Goal: Communication & Community: Share content

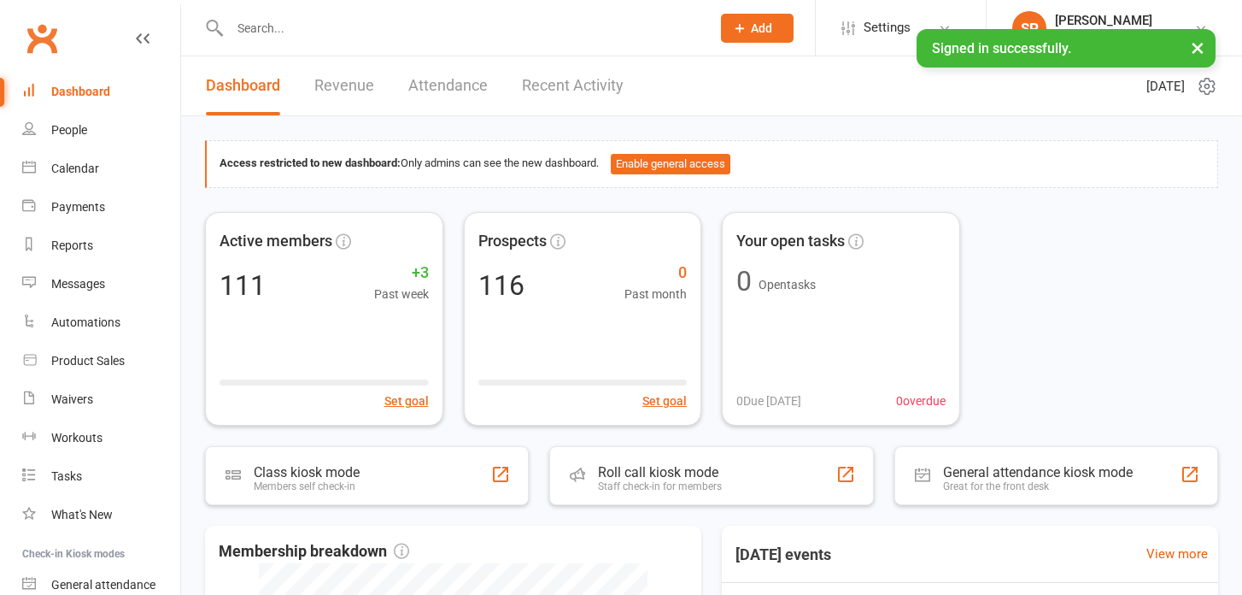
click at [559, 80] on link "Recent Activity" at bounding box center [573, 85] width 102 height 59
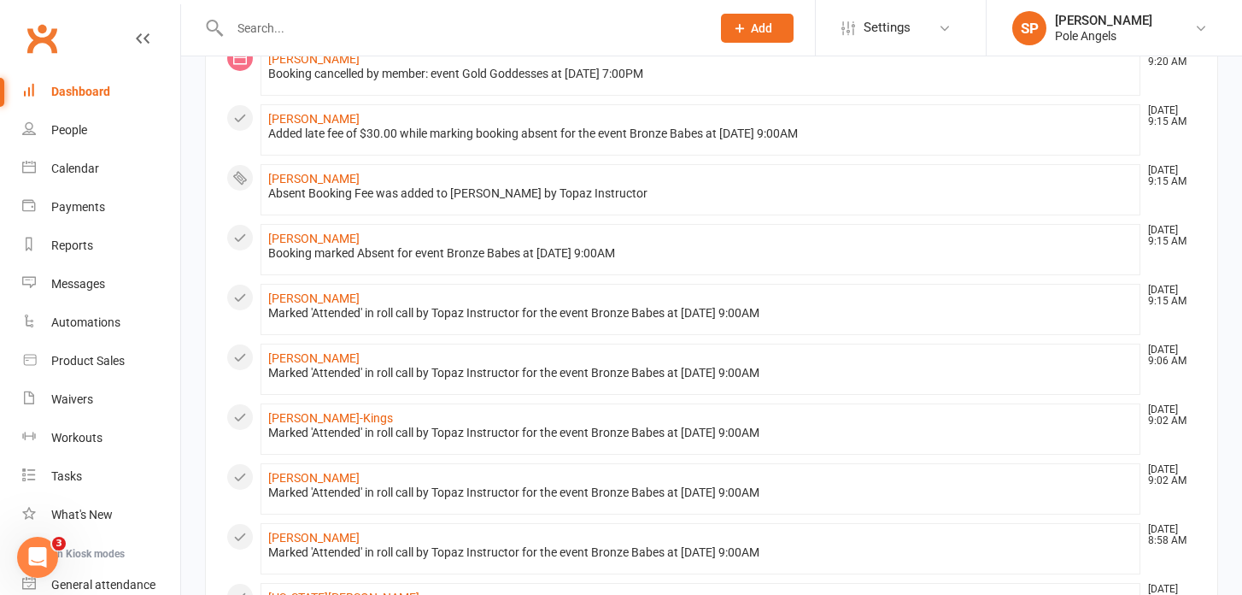
scroll to position [350, 0]
click at [291, 237] on link "[PERSON_NAME]" at bounding box center [313, 237] width 91 height 14
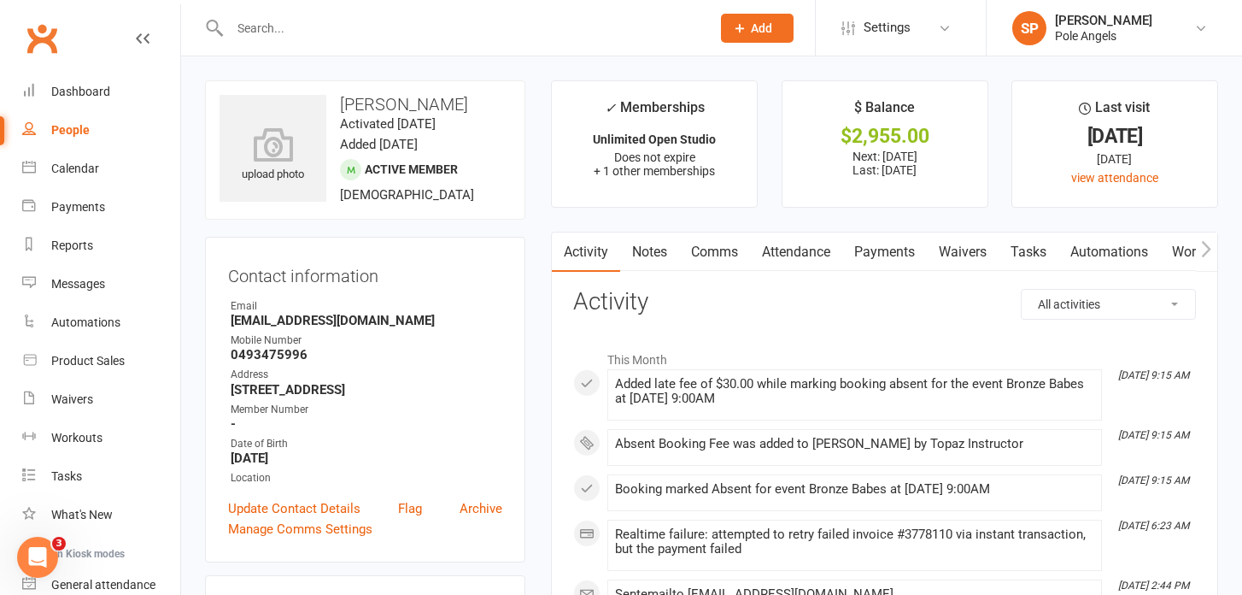
click at [889, 248] on link "Payments" at bounding box center [884, 251] width 85 height 39
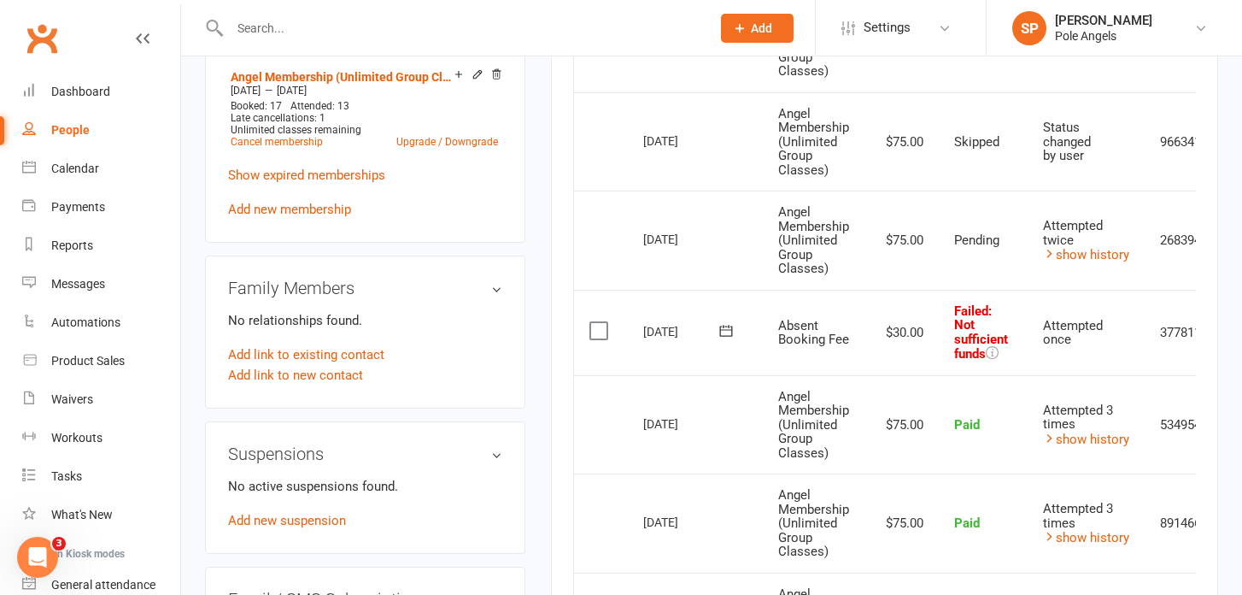
scroll to position [0, 84]
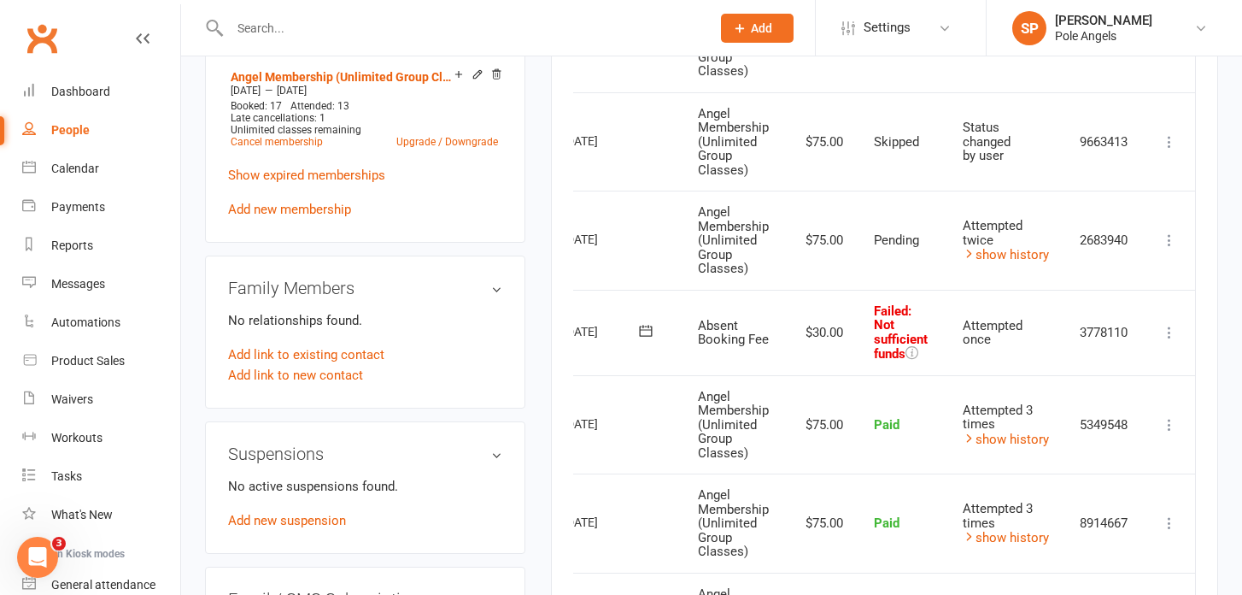
click at [1176, 239] on icon at bounding box center [1169, 240] width 17 height 17
click at [1042, 308] on link "Send message" at bounding box center [1094, 308] width 169 height 34
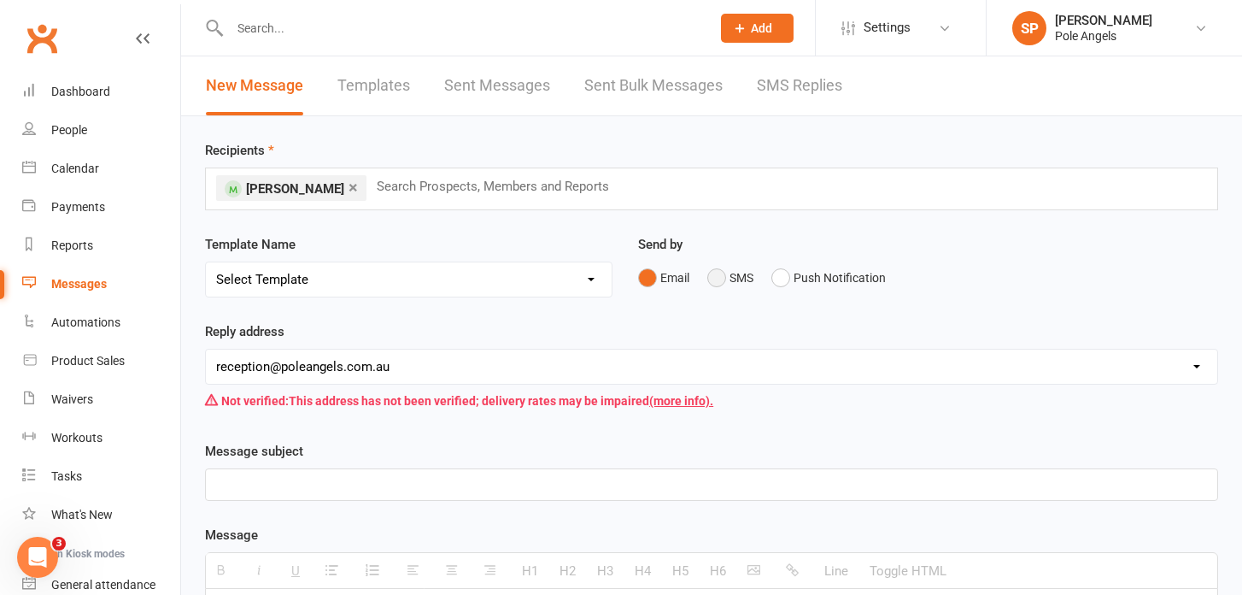
click at [716, 279] on button "SMS" at bounding box center [730, 277] width 46 height 32
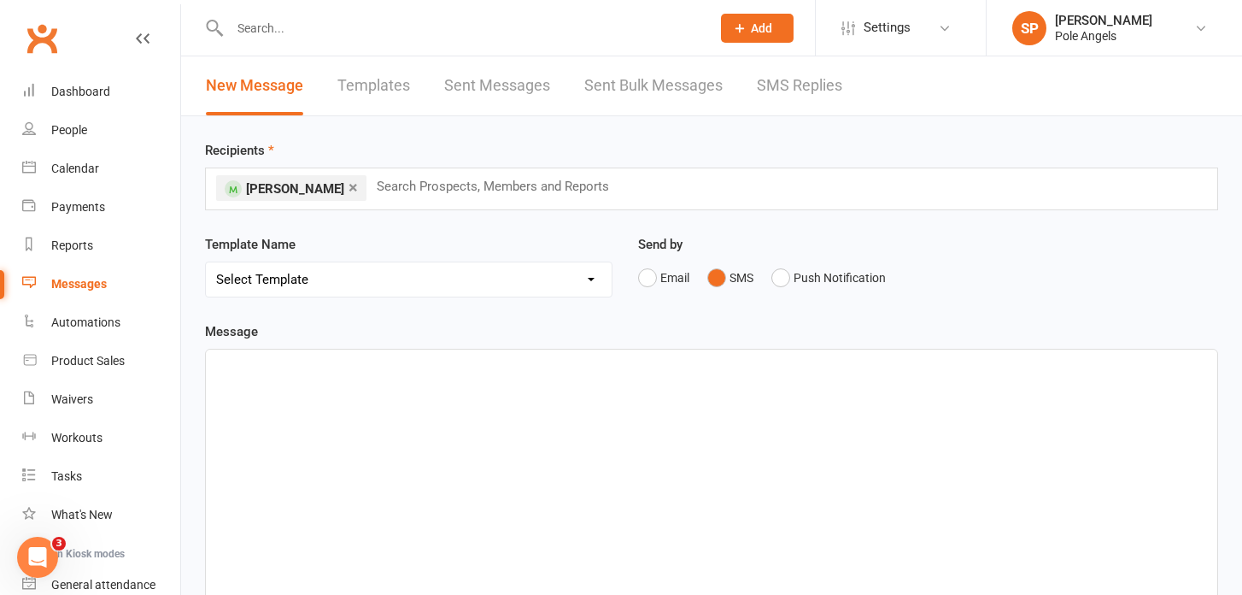
click at [308, 408] on div at bounding box center [712, 477] width 1012 height 256
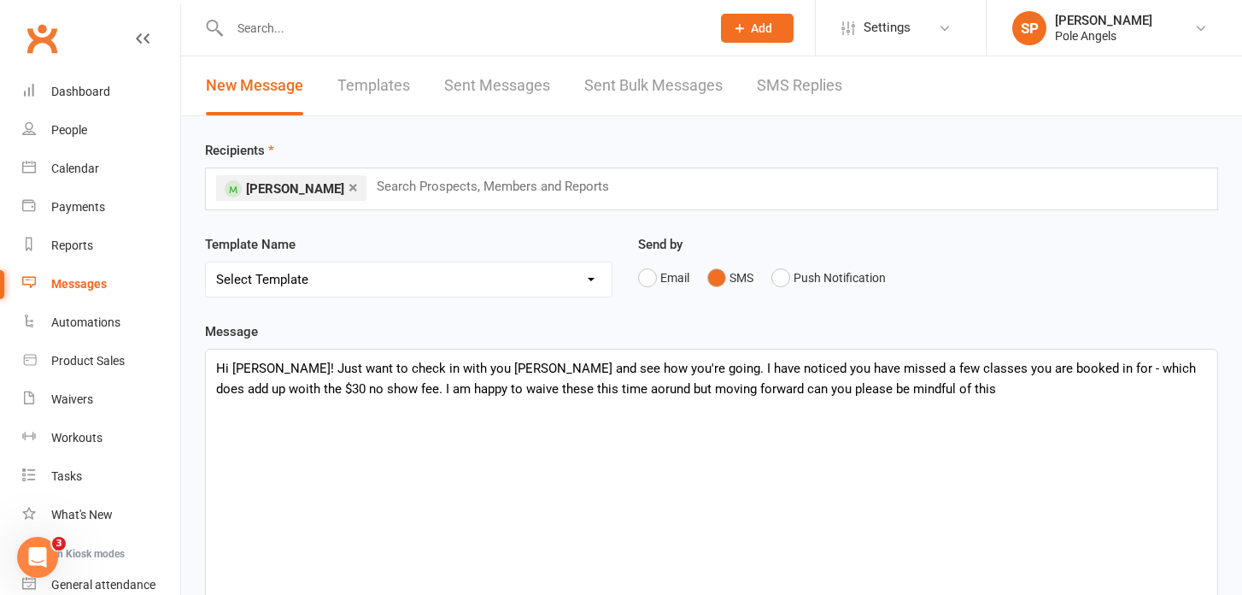
click at [510, 388] on p "Hi [PERSON_NAME]! Just want to check in with you [PERSON_NAME] and see how you'…" at bounding box center [711, 378] width 991 height 41
click at [854, 399] on div "Hi [PERSON_NAME]! Just want to check in with you [PERSON_NAME] and see how you'…" at bounding box center [712, 477] width 1012 height 256
click at [1142, 374] on p "Hi [PERSON_NAME]! Just want to check in with you [PERSON_NAME] and see how you'…" at bounding box center [711, 378] width 991 height 41
click at [867, 390] on p "Hi [PERSON_NAME]! Just want to check in with you [PERSON_NAME] and see how you'…" at bounding box center [711, 378] width 991 height 41
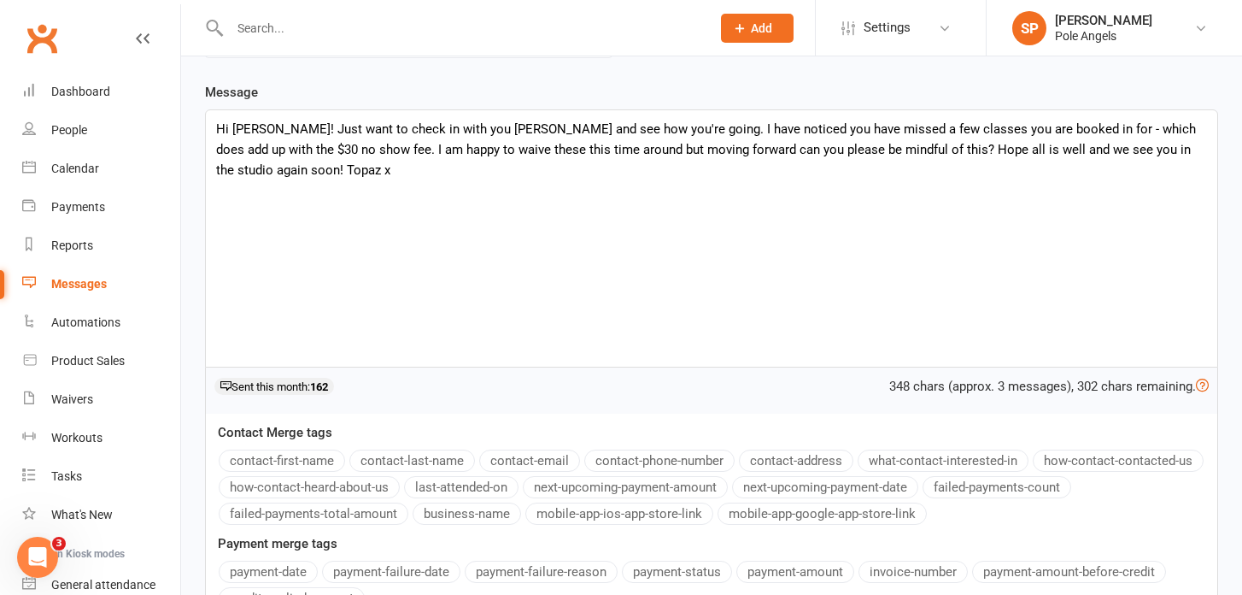
scroll to position [425, 0]
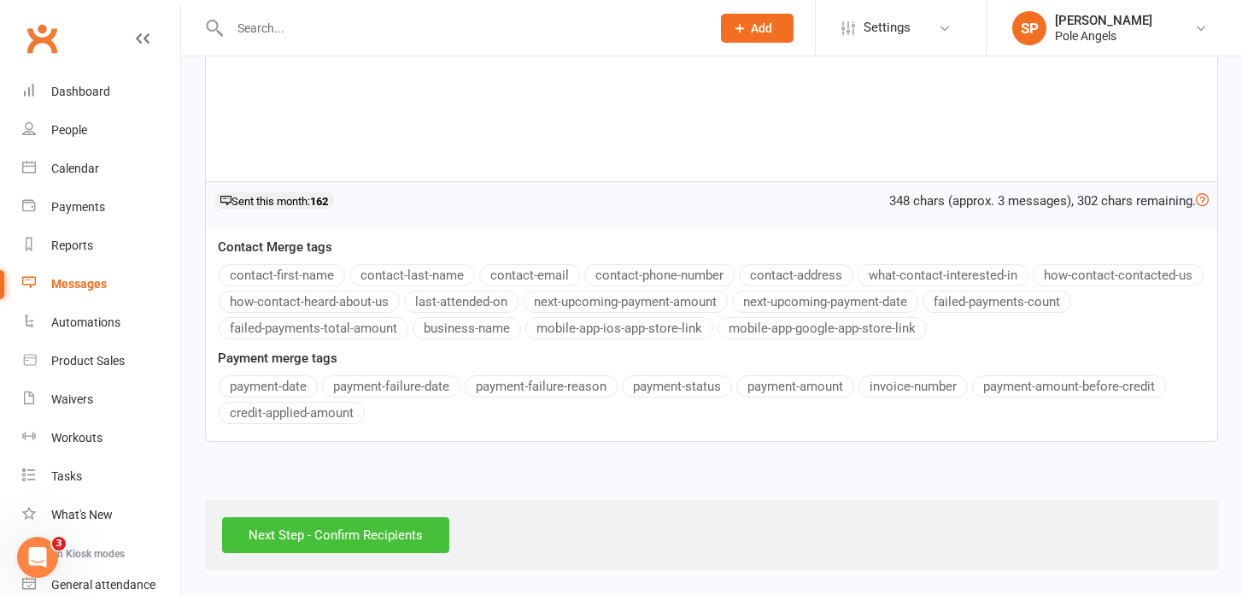
click at [297, 523] on input "Next Step - Confirm Recipients" at bounding box center [335, 535] width 227 height 36
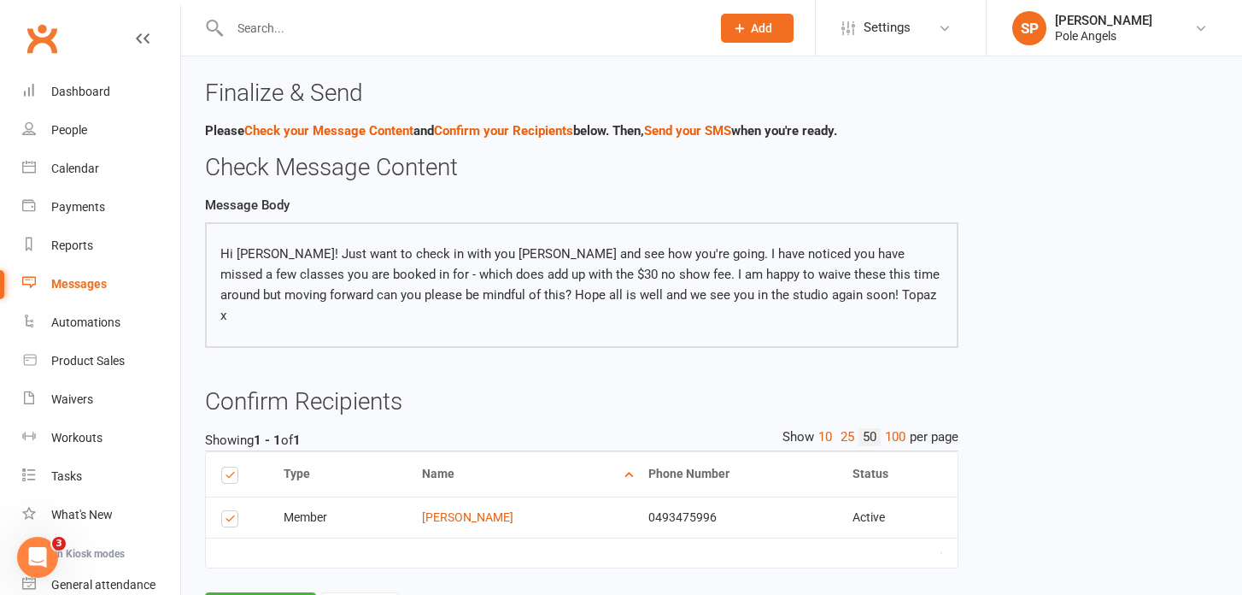
scroll to position [62, 0]
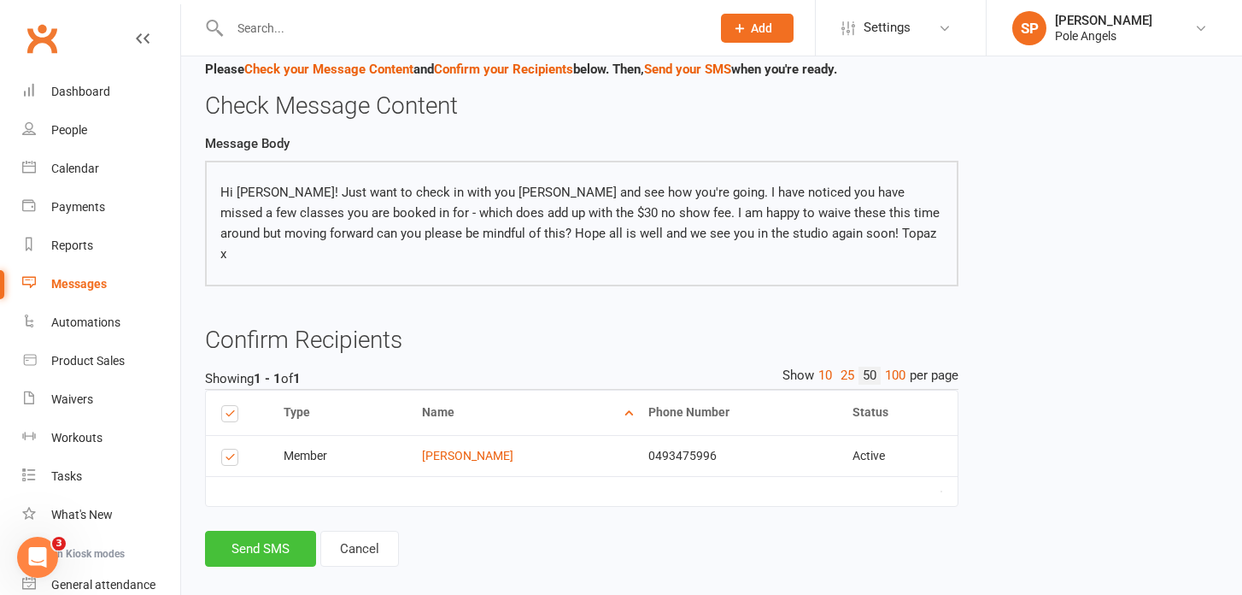
click at [277, 531] on button "Send SMS" at bounding box center [260, 549] width 111 height 36
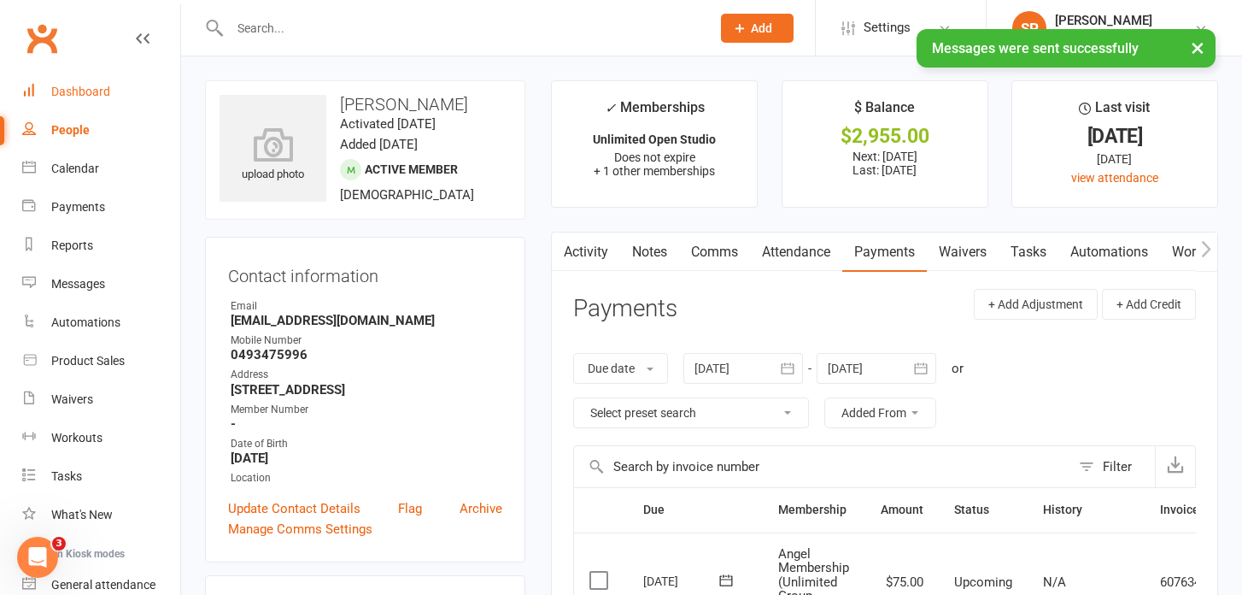
click at [92, 89] on div "Dashboard" at bounding box center [80, 92] width 59 height 14
